Goal: Task Accomplishment & Management: Complete application form

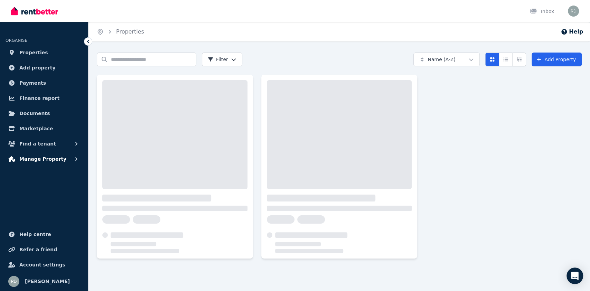
click at [52, 159] on span "Manage Property" at bounding box center [42, 159] width 47 height 8
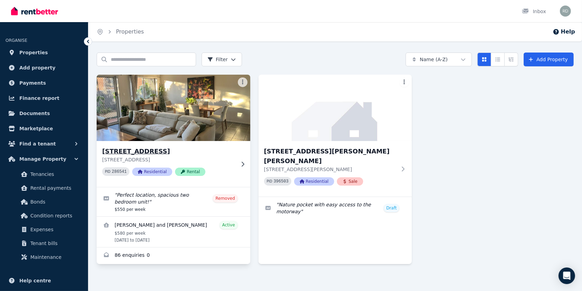
click at [201, 161] on p "[STREET_ADDRESS]" at bounding box center [168, 159] width 133 height 7
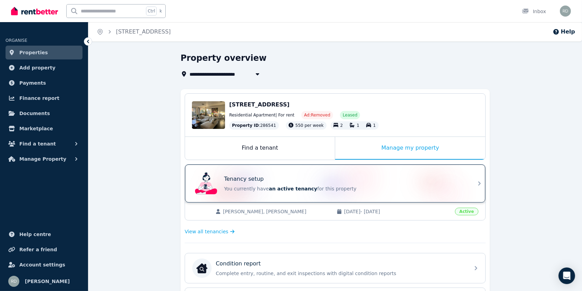
click at [366, 175] on div "Tenancy setup" at bounding box center [345, 179] width 242 height 8
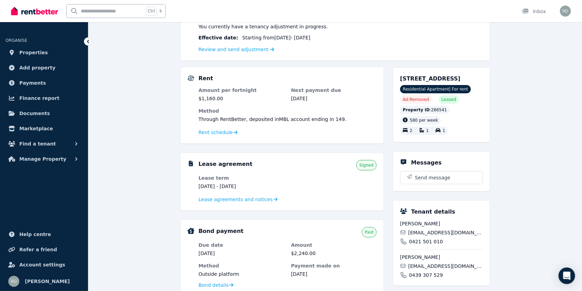
scroll to position [93, 0]
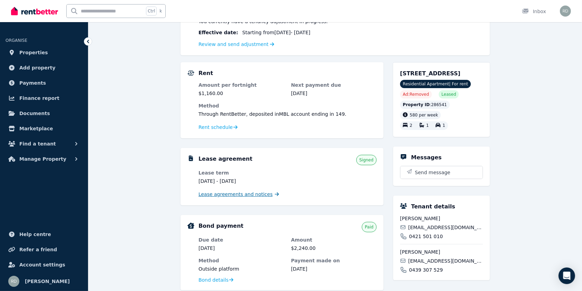
click at [239, 195] on span "Lease agreements and notices" at bounding box center [236, 194] width 74 height 7
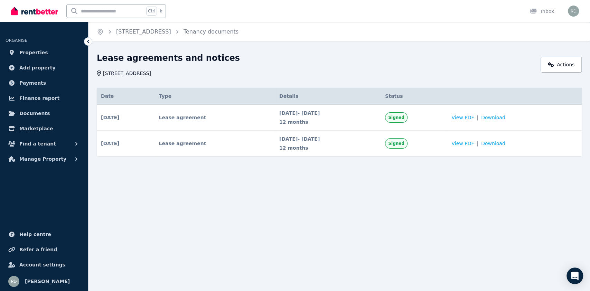
drag, startPoint x: 482, startPoint y: 115, endPoint x: 248, endPoint y: 186, distance: 244.4
click at [248, 186] on div "Home [STREET_ADDRESS] Tenancy documents Lease agreements and notices [STREET_AD…" at bounding box center [295, 145] width 590 height 291
click at [473, 115] on span "View PDF" at bounding box center [462, 117] width 22 height 7
drag, startPoint x: 475, startPoint y: 114, endPoint x: 498, endPoint y: 121, distance: 24.1
click at [498, 121] on td "View PDF | Download" at bounding box center [514, 118] width 134 height 26
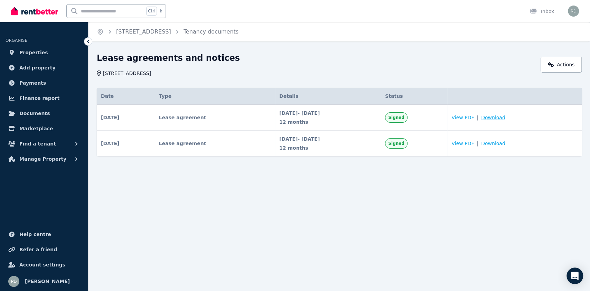
click at [500, 118] on span "Download" at bounding box center [493, 117] width 24 height 7
click at [313, 77] on div "Lease agreements and notices [STREET_ADDRESS] Actions Date Type Details Status …" at bounding box center [339, 110] width 485 height 116
click at [154, 32] on link "[STREET_ADDRESS]" at bounding box center [143, 31] width 55 height 7
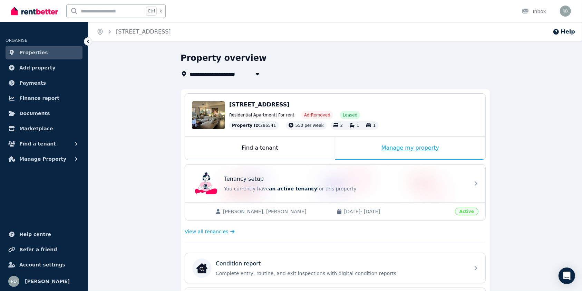
click at [417, 138] on div "Manage my property" at bounding box center [410, 148] width 150 height 23
click at [406, 151] on div "Manage my property" at bounding box center [410, 148] width 150 height 23
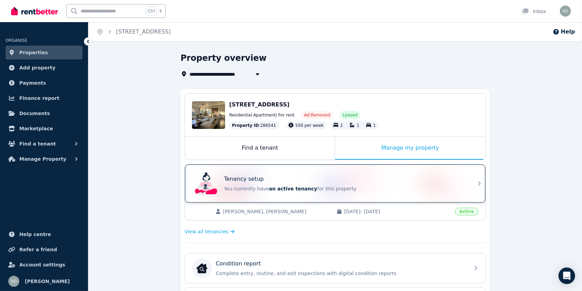
click at [401, 173] on div "Tenancy setup You currently have an active tenancy for this property" at bounding box center [329, 184] width 274 height 28
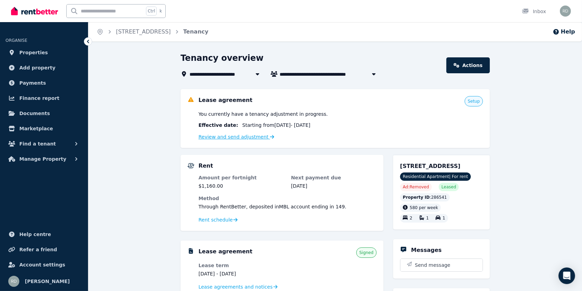
click at [253, 134] on link "Review and send adjustment" at bounding box center [237, 137] width 76 height 6
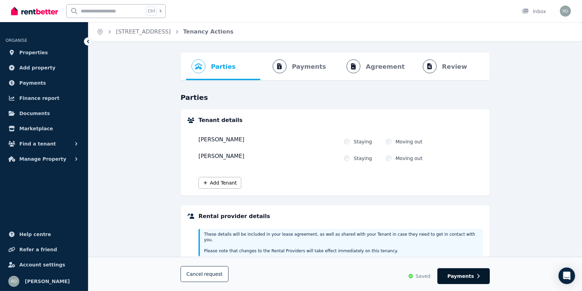
click at [476, 276] on button "Payments" at bounding box center [464, 276] width 52 height 16
select select "**********"
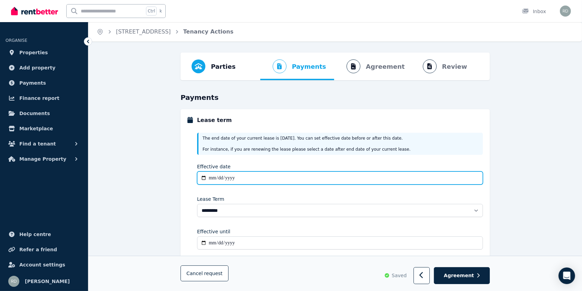
click at [240, 179] on input "**********" at bounding box center [340, 177] width 286 height 13
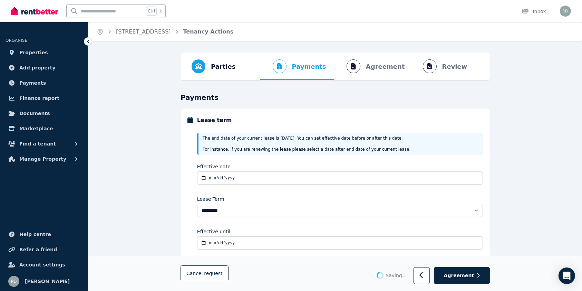
click at [247, 189] on div "**********" at bounding box center [340, 190] width 286 height 124
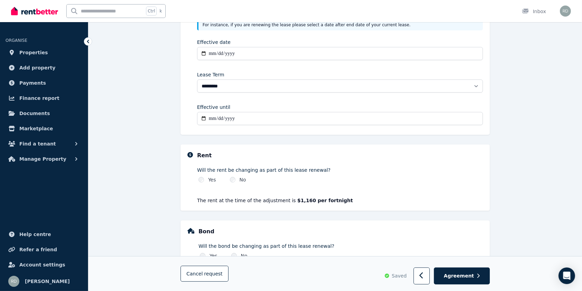
scroll to position [167, 0]
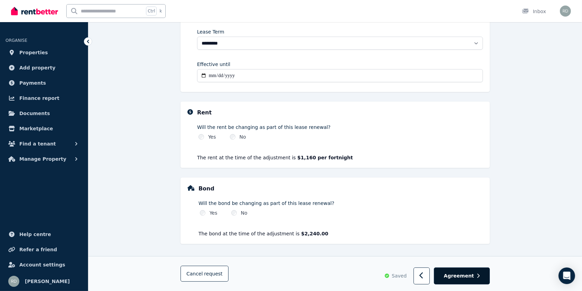
click at [467, 281] on button "Agreement" at bounding box center [462, 275] width 56 height 17
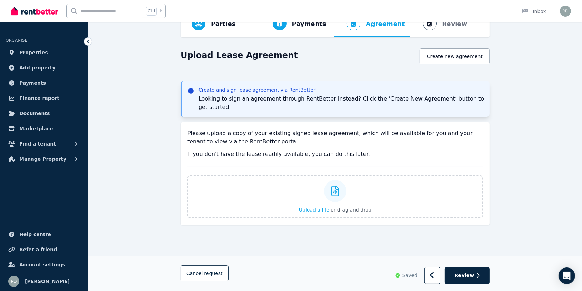
scroll to position [0, 0]
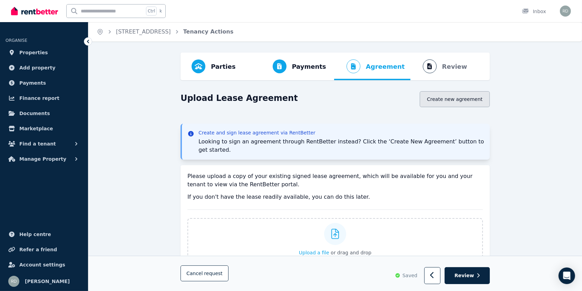
click at [444, 97] on button "Create new agreement" at bounding box center [455, 99] width 70 height 16
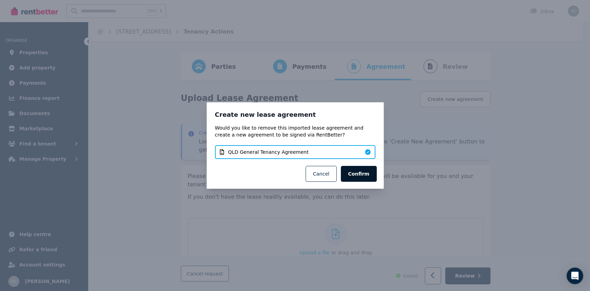
click at [365, 174] on button "Confirm" at bounding box center [359, 174] width 36 height 16
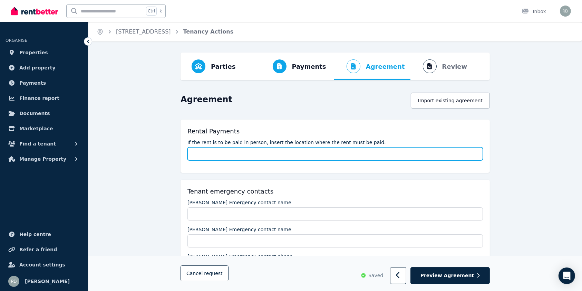
click at [332, 151] on input "If the rent is to be paid in person, insert the location where the rent must be…" at bounding box center [336, 153] width 296 height 13
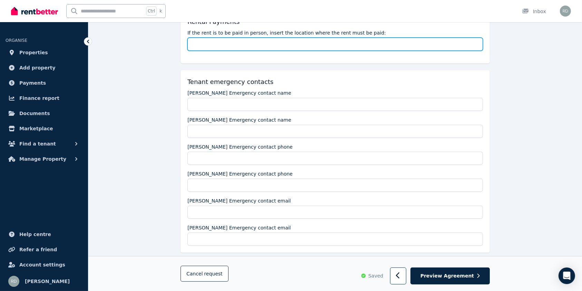
scroll to position [112, 0]
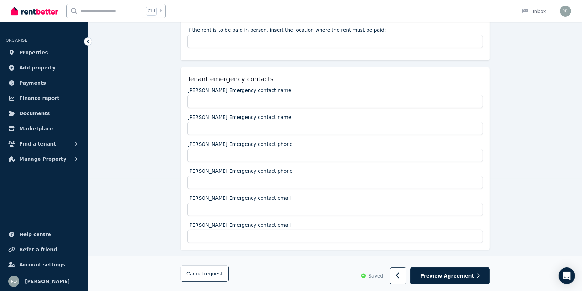
click at [308, 108] on div "[PERSON_NAME] Emergency contact name [PERSON_NAME] Emergency contact name [PERS…" at bounding box center [336, 165] width 296 height 156
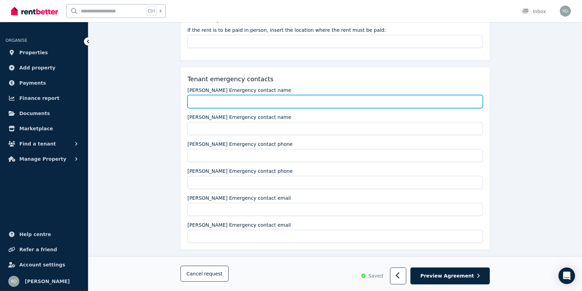
click at [310, 101] on input "[PERSON_NAME] Emergency contact name" at bounding box center [336, 101] width 296 height 13
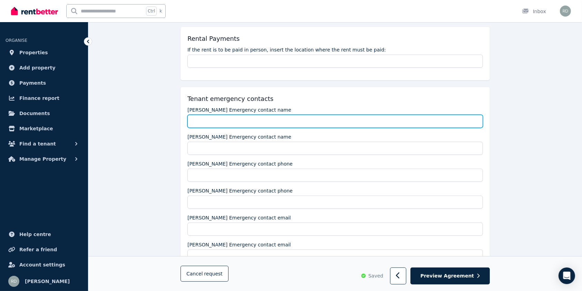
scroll to position [92, 0]
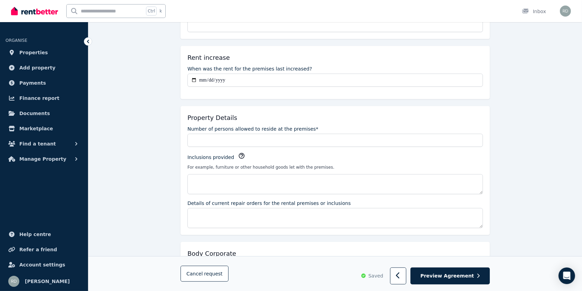
scroll to position [322, 0]
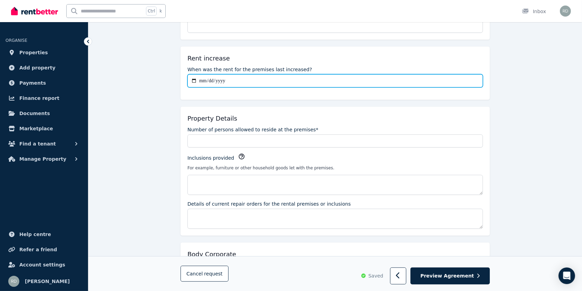
click at [243, 77] on input "When was the rent for the premises last increased?" at bounding box center [336, 80] width 296 height 13
type input "**********"
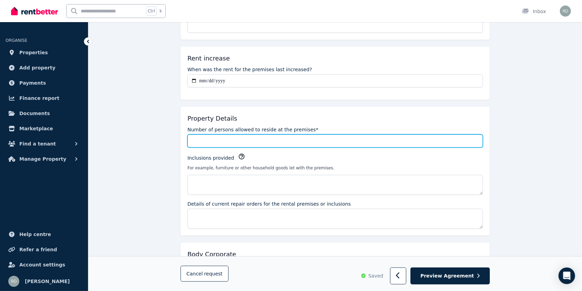
click at [276, 140] on input "Number of persons allowed to reside at the premises*" at bounding box center [336, 140] width 296 height 13
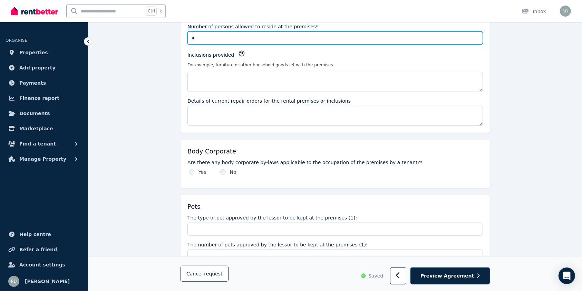
scroll to position [425, 0]
type input "*"
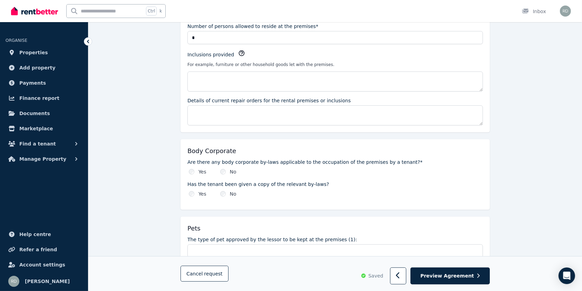
click at [191, 199] on div "Body Corporate Are there any body corporate by-laws applicable to the occupatio…" at bounding box center [335, 174] width 309 height 70
click at [193, 190] on div "Yes" at bounding box center [198, 193] width 18 height 7
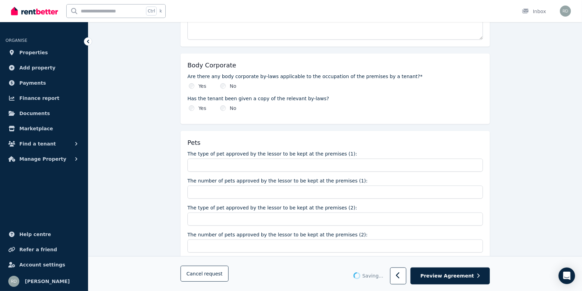
scroll to position [512, 0]
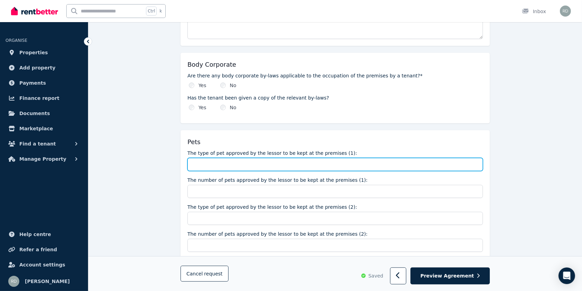
click at [254, 162] on input "The type of pet approved by the lessor to be kept at the premises (1):" at bounding box center [336, 164] width 296 height 13
type input "***"
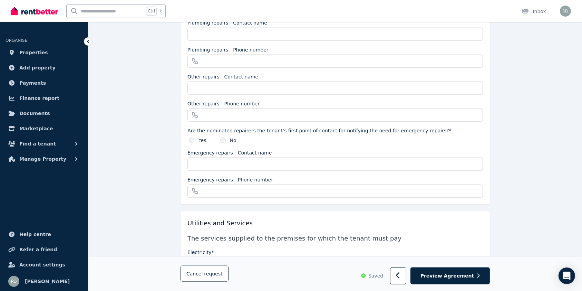
scroll to position [832, 0]
type input "*"
click at [225, 138] on div "No" at bounding box center [228, 139] width 16 height 7
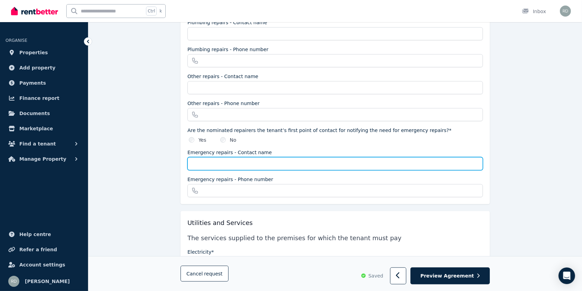
click at [220, 157] on input "Emergency repairs - Contact name" at bounding box center [336, 163] width 296 height 13
type input "**********"
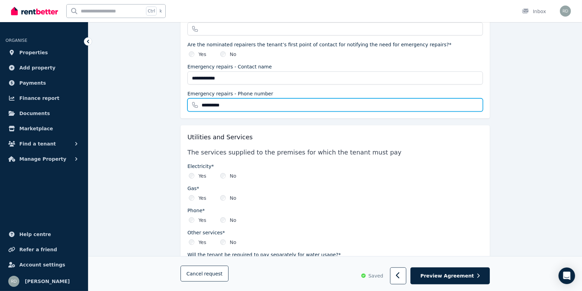
scroll to position [920, 0]
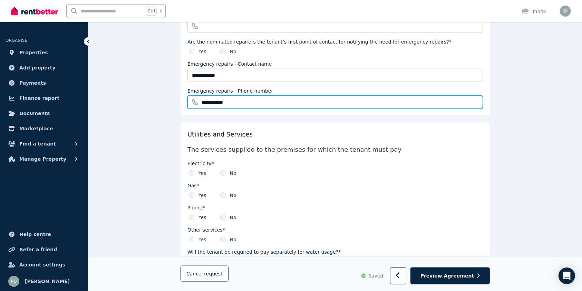
type input "**********"
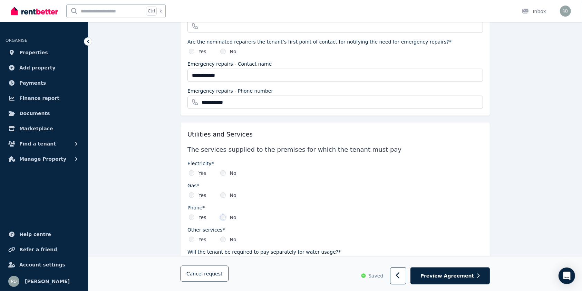
click at [196, 217] on div "Yes No" at bounding box center [336, 217] width 296 height 7
click at [196, 217] on div "Yes" at bounding box center [198, 217] width 18 height 7
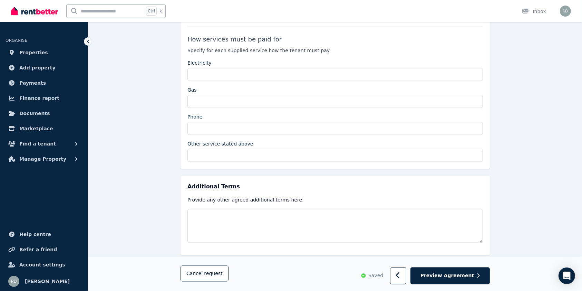
scroll to position [1342, 0]
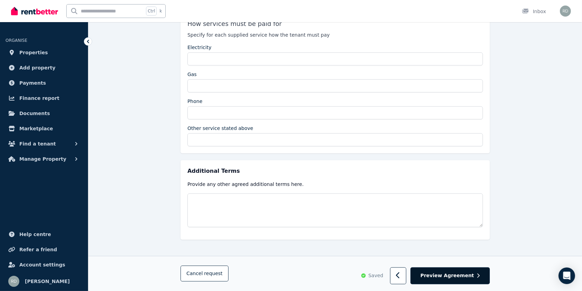
click at [454, 276] on span "Preview Agreement" at bounding box center [448, 275] width 54 height 7
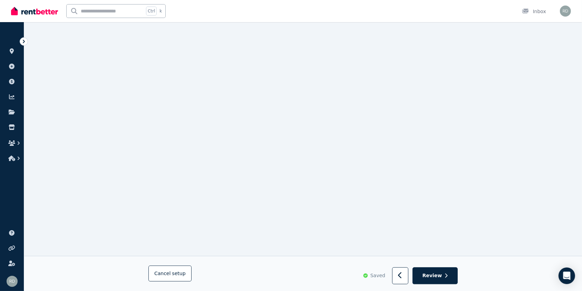
scroll to position [4107, 0]
click at [431, 271] on button "Review" at bounding box center [435, 275] width 45 height 17
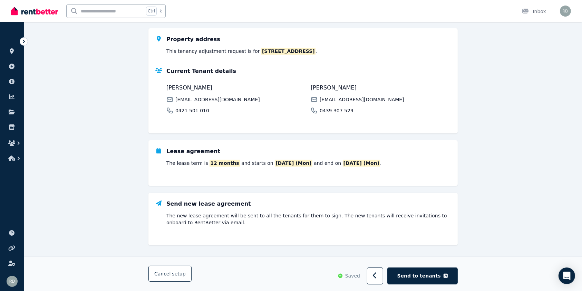
scroll to position [103, 0]
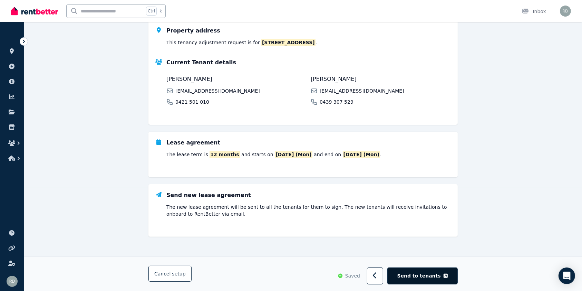
click at [425, 274] on span "Send to tenants" at bounding box center [419, 275] width 44 height 7
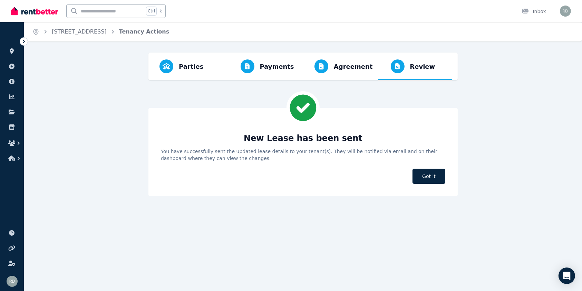
scroll to position [0, 0]
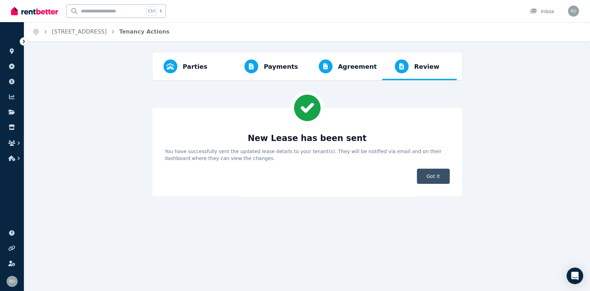
click at [431, 170] on span "Got it" at bounding box center [432, 176] width 33 height 15
